Goal: Task Accomplishment & Management: Use online tool/utility

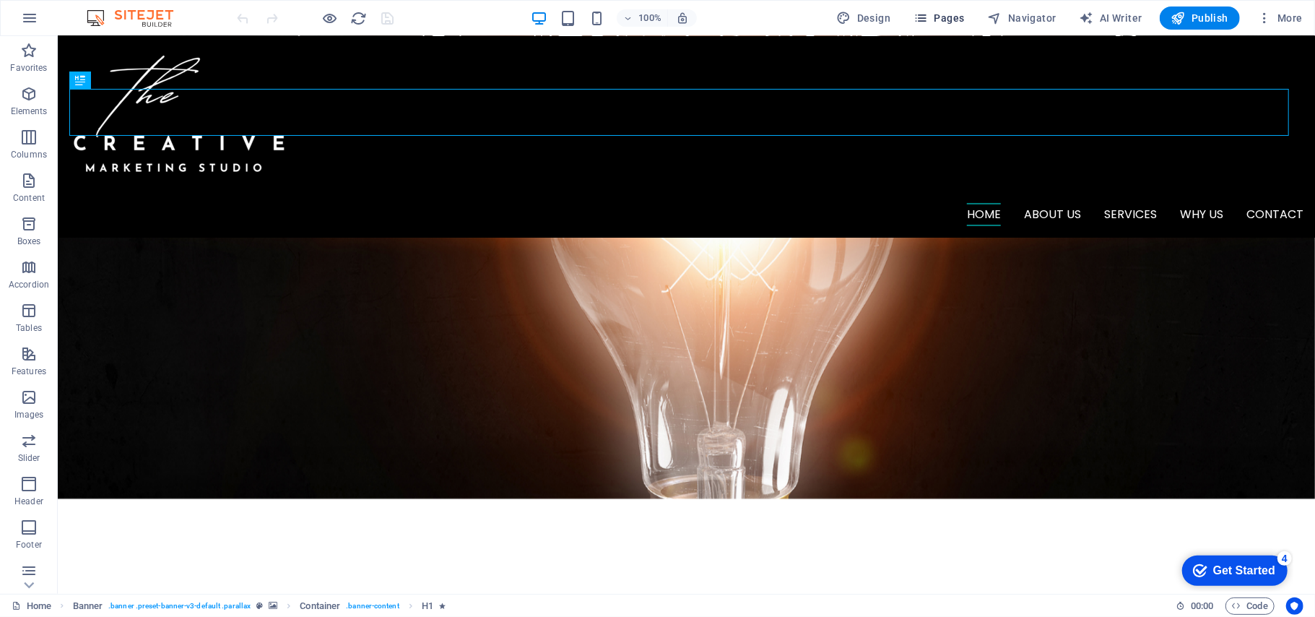
scroll to position [192, 0]
click at [947, 11] on span "Pages" at bounding box center [938, 18] width 51 height 14
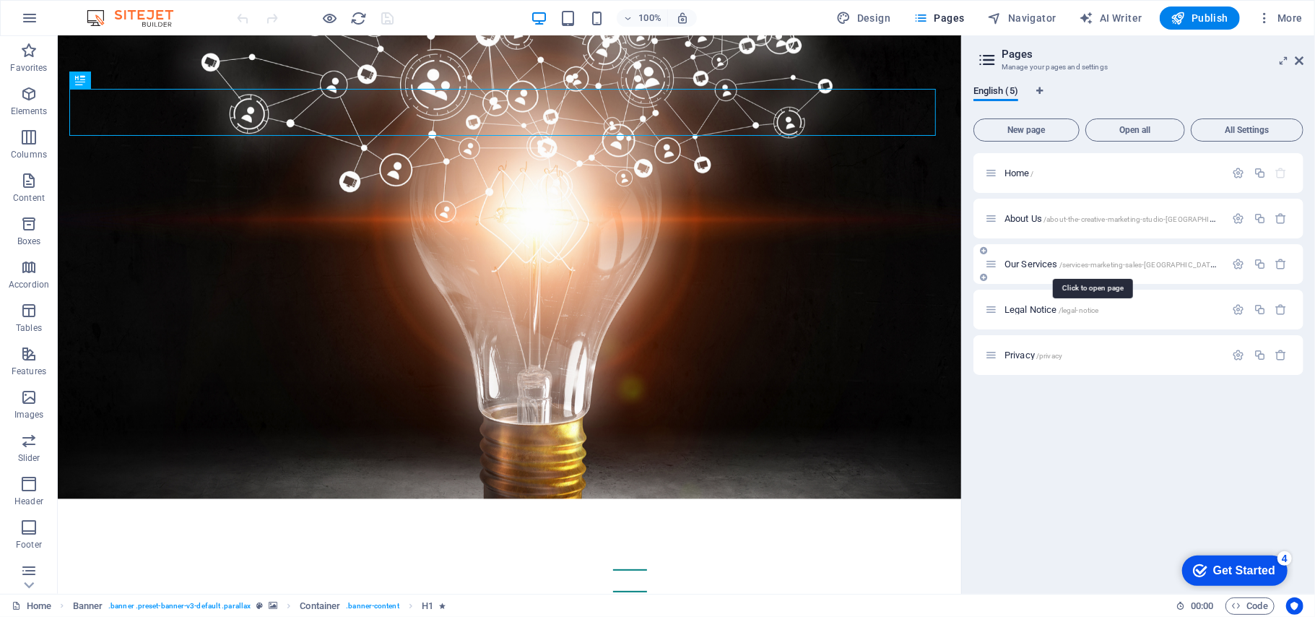
click at [1017, 261] on span "Our Services /services-marketing-sales-[GEOGRAPHIC_DATA]-town" at bounding box center [1120, 263] width 232 height 11
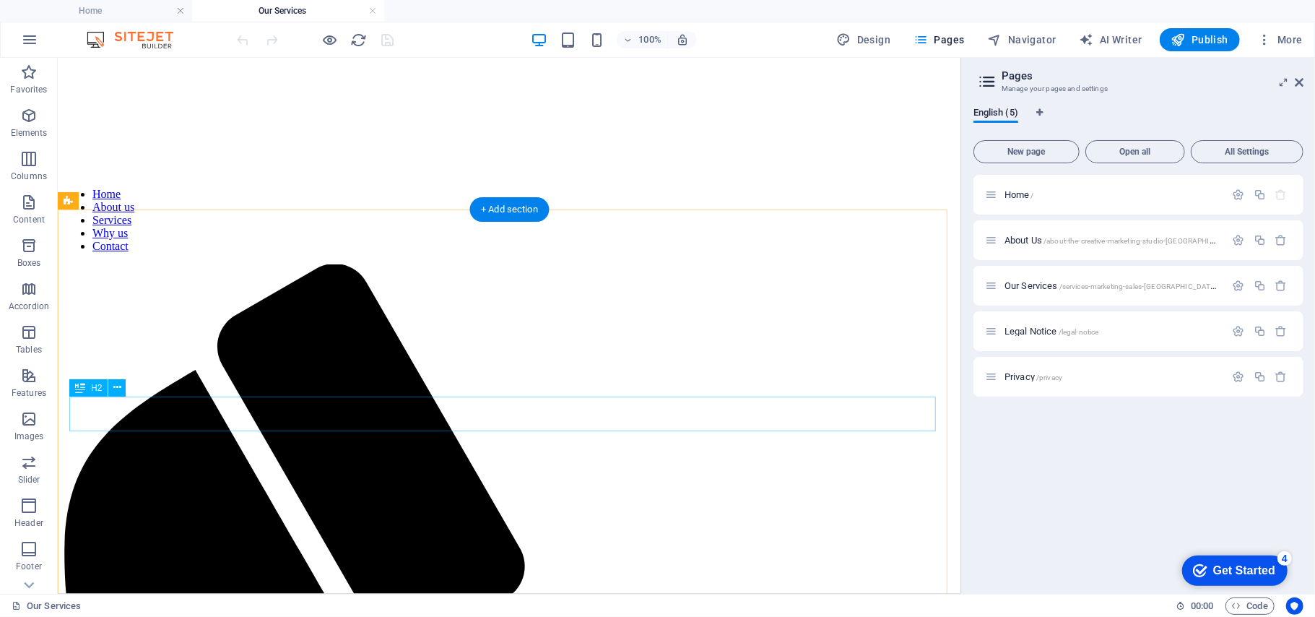
scroll to position [770, 0]
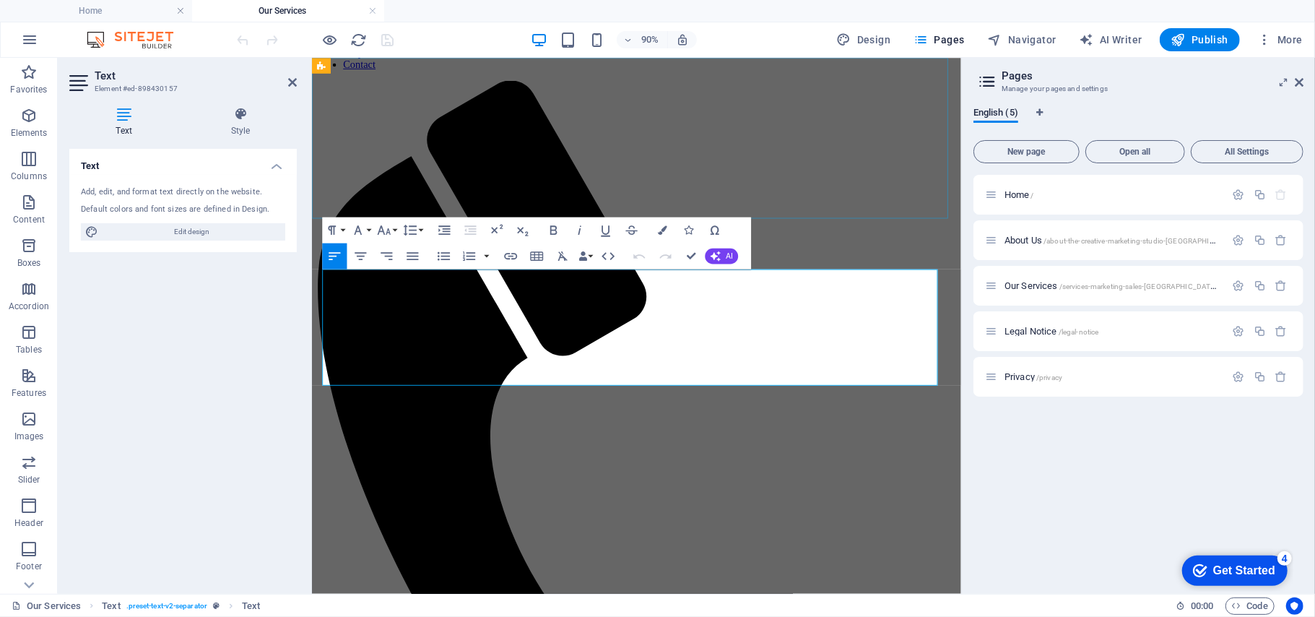
scroll to position [596, 0]
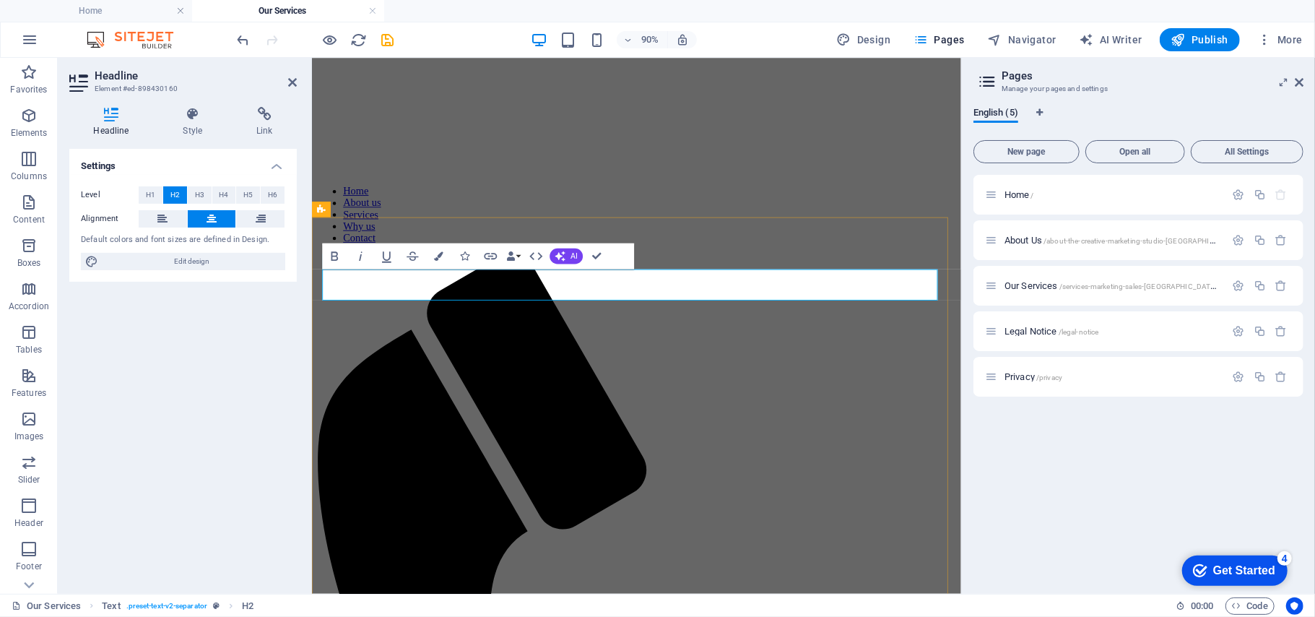
drag, startPoint x: 821, startPoint y: 300, endPoint x: 699, endPoint y: 302, distance: 122.0
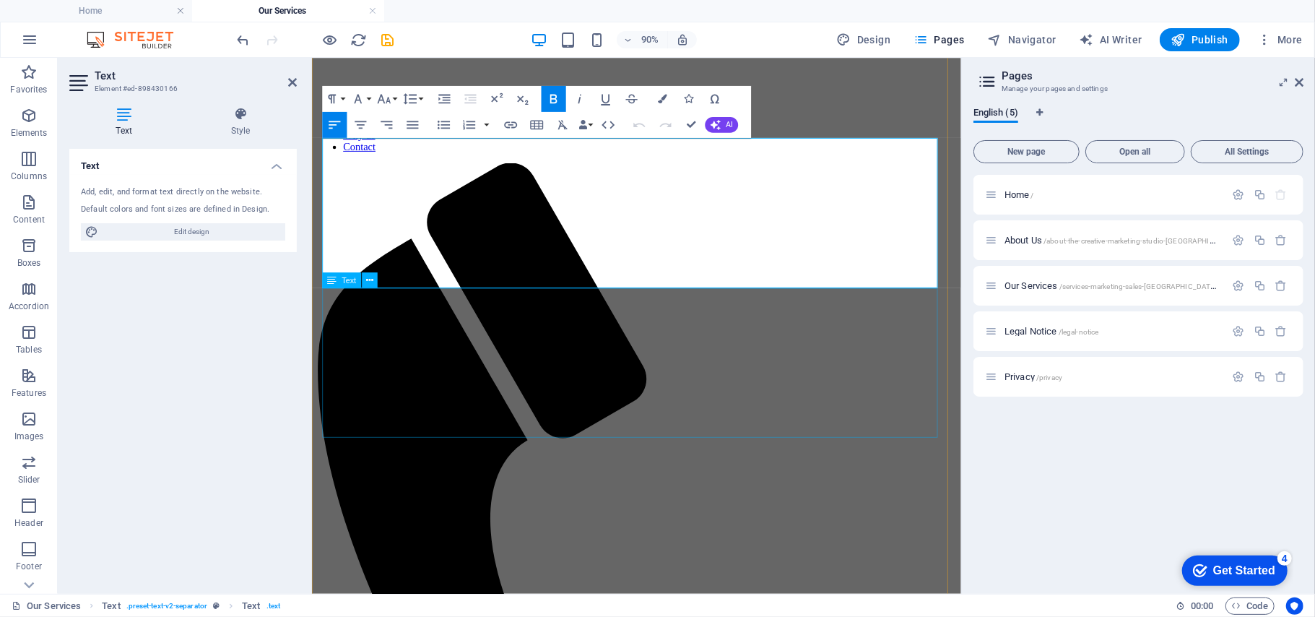
scroll to position [789, 0]
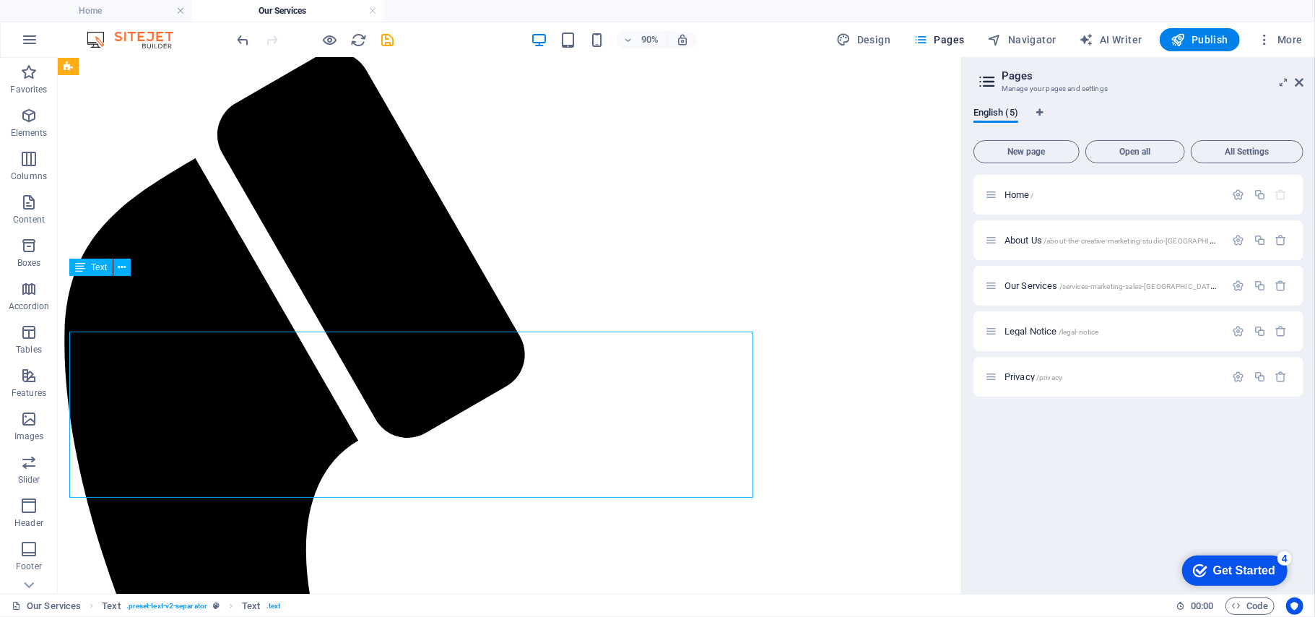
scroll to position [770, 0]
